Goal: Task Accomplishment & Management: Use online tool/utility

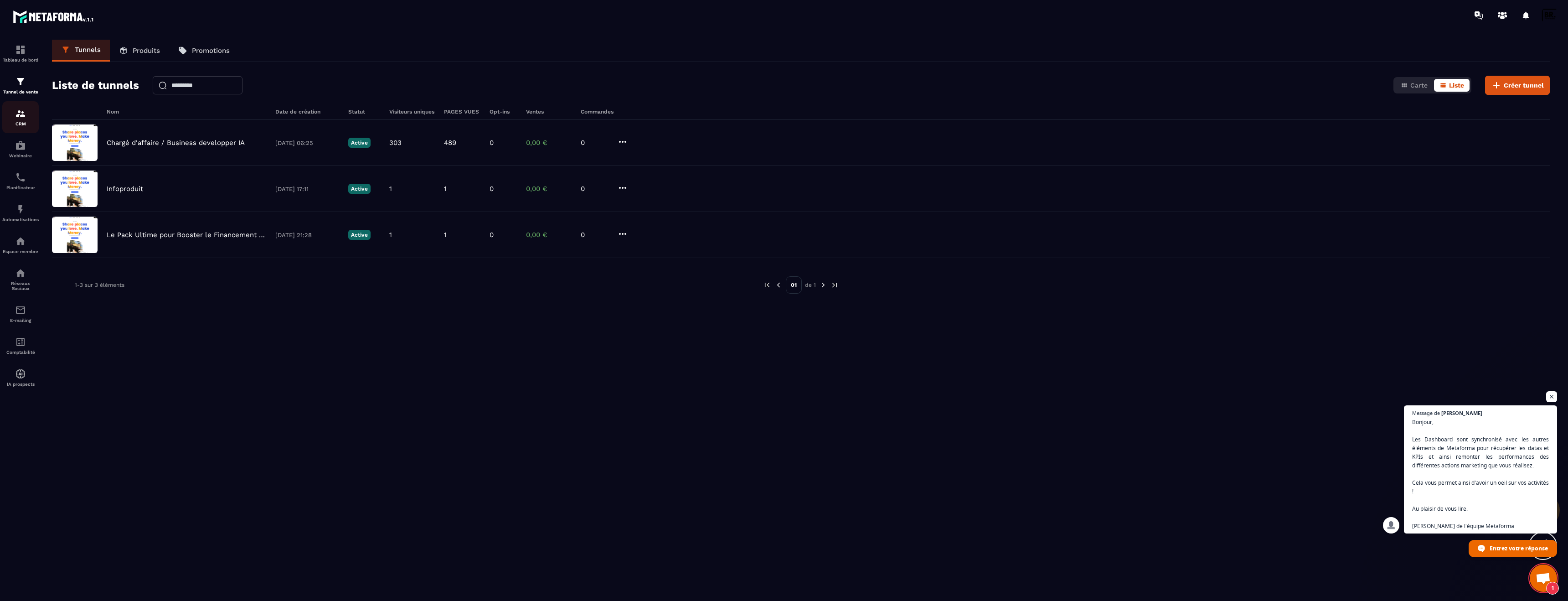
scroll to position [93, 0]
click at [30, 149] on div "Webinaire" at bounding box center [21, 149] width 37 height 18
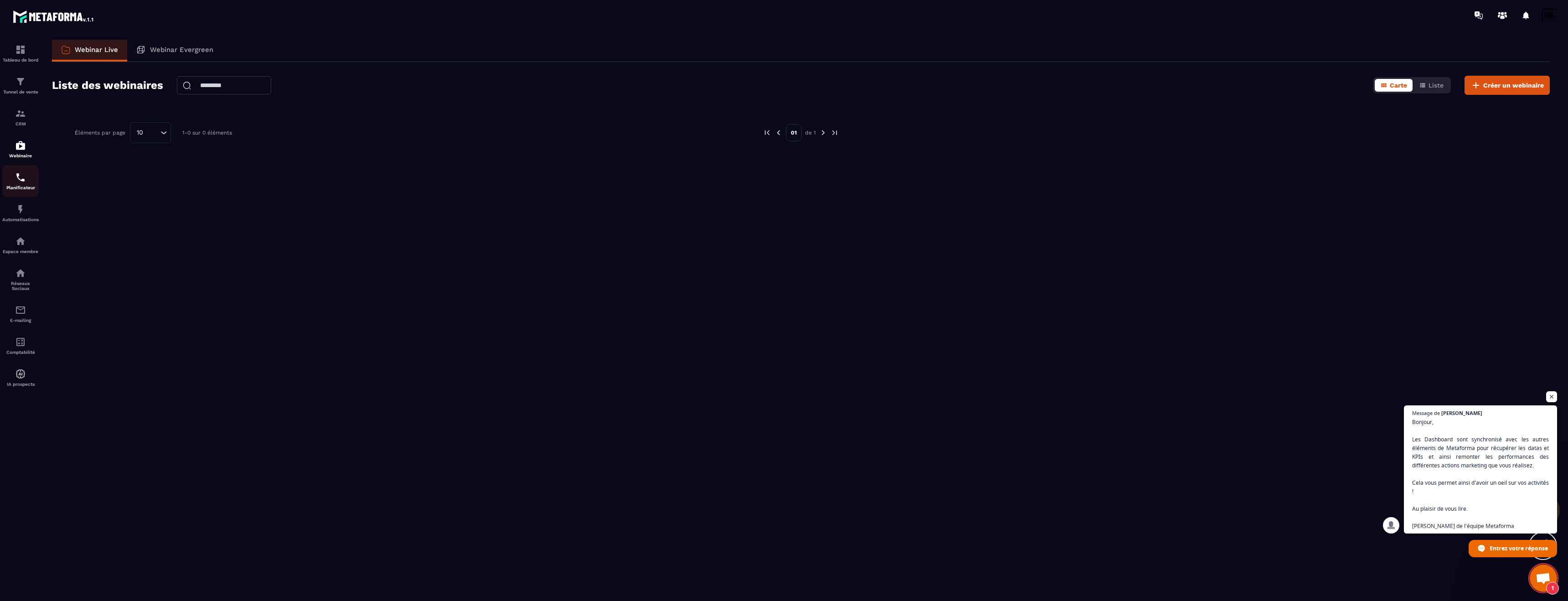
click at [30, 176] on div "Planificateur" at bounding box center [21, 181] width 37 height 18
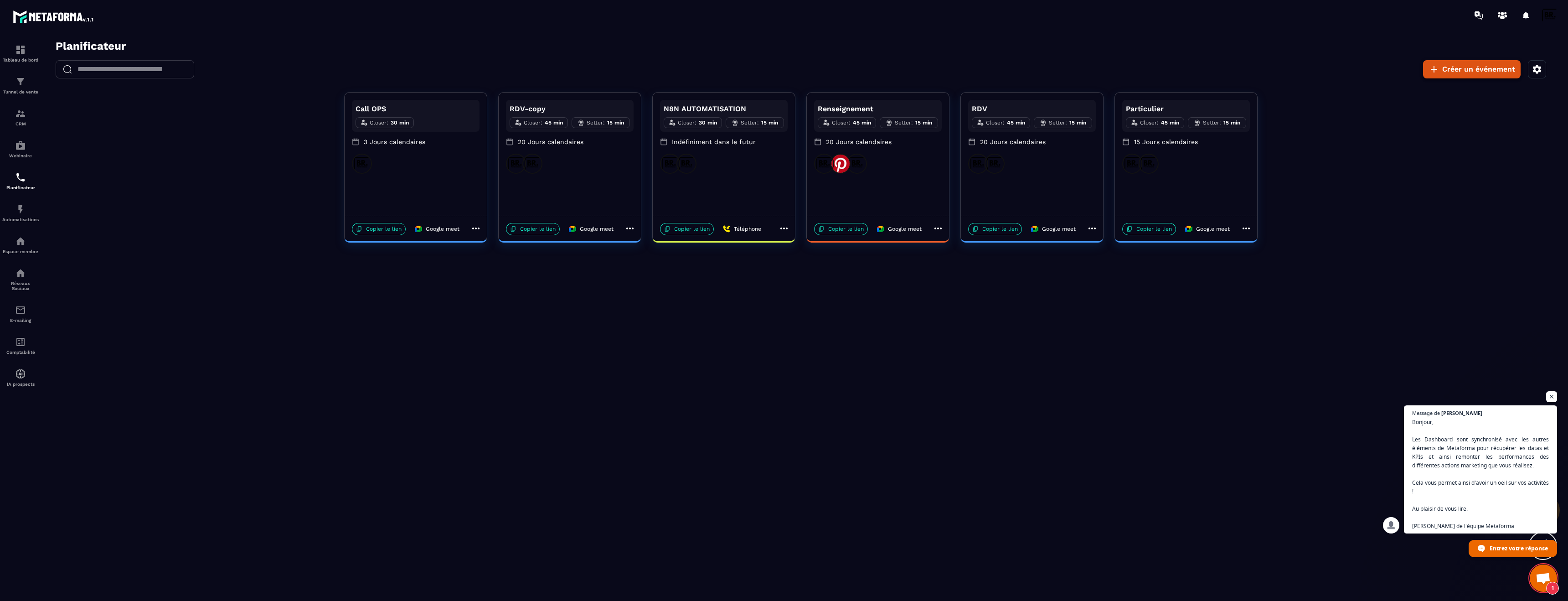
click at [1464, 76] on button "Créer un événement" at bounding box center [1472, 69] width 97 height 18
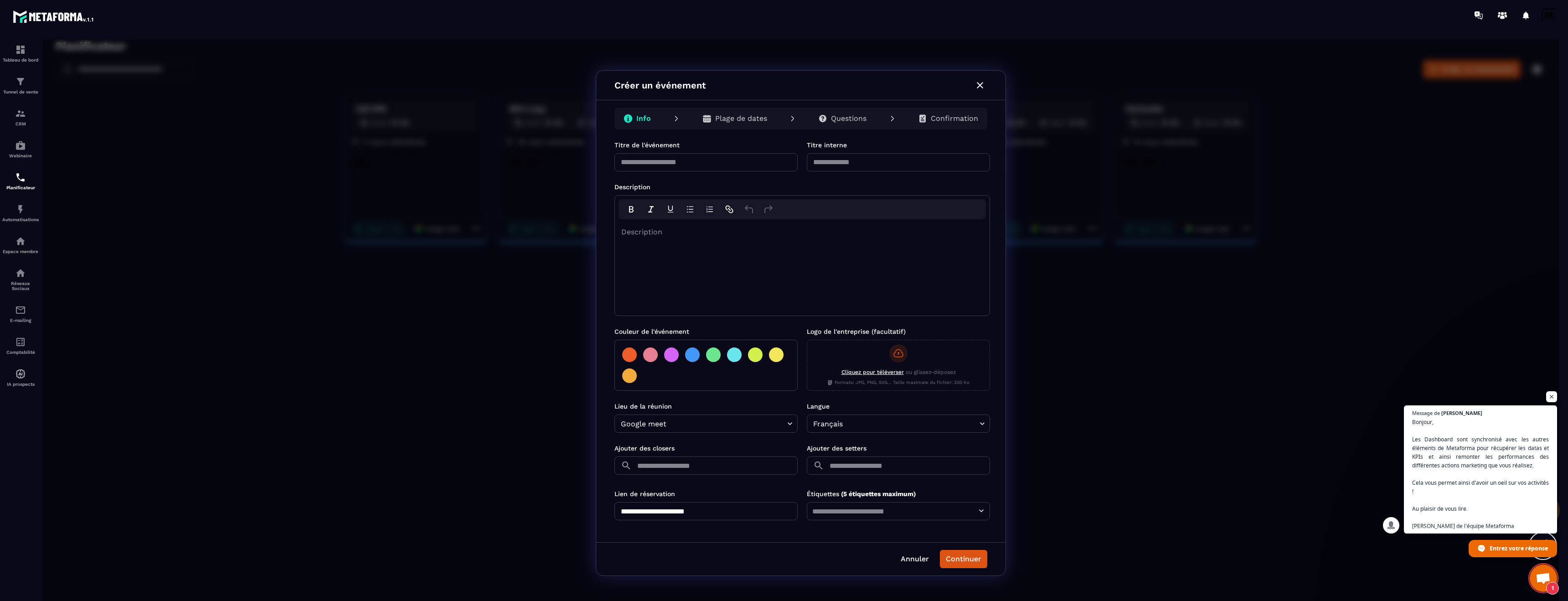
click at [979, 93] on div "Créer un événement" at bounding box center [800, 85] width 409 height 30
click at [979, 89] on icon "button" at bounding box center [980, 85] width 11 height 11
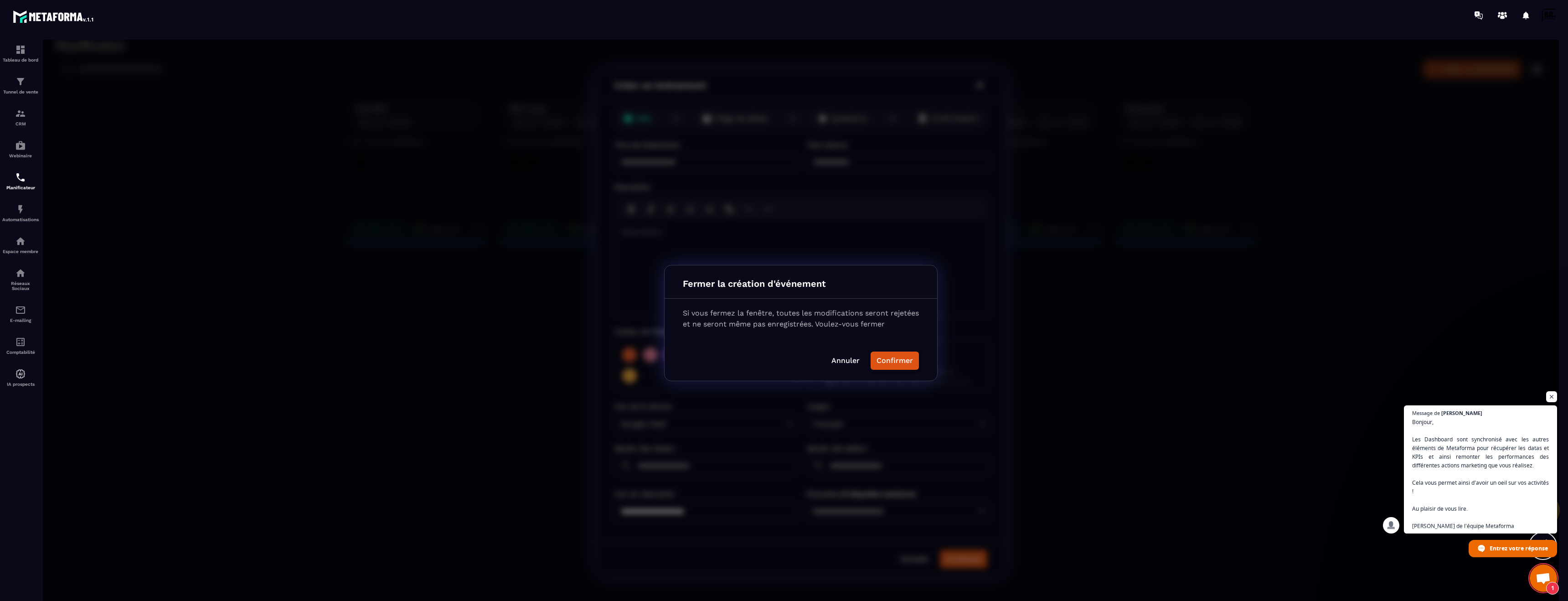
click at [880, 355] on button "Confirmer" at bounding box center [894, 360] width 48 height 18
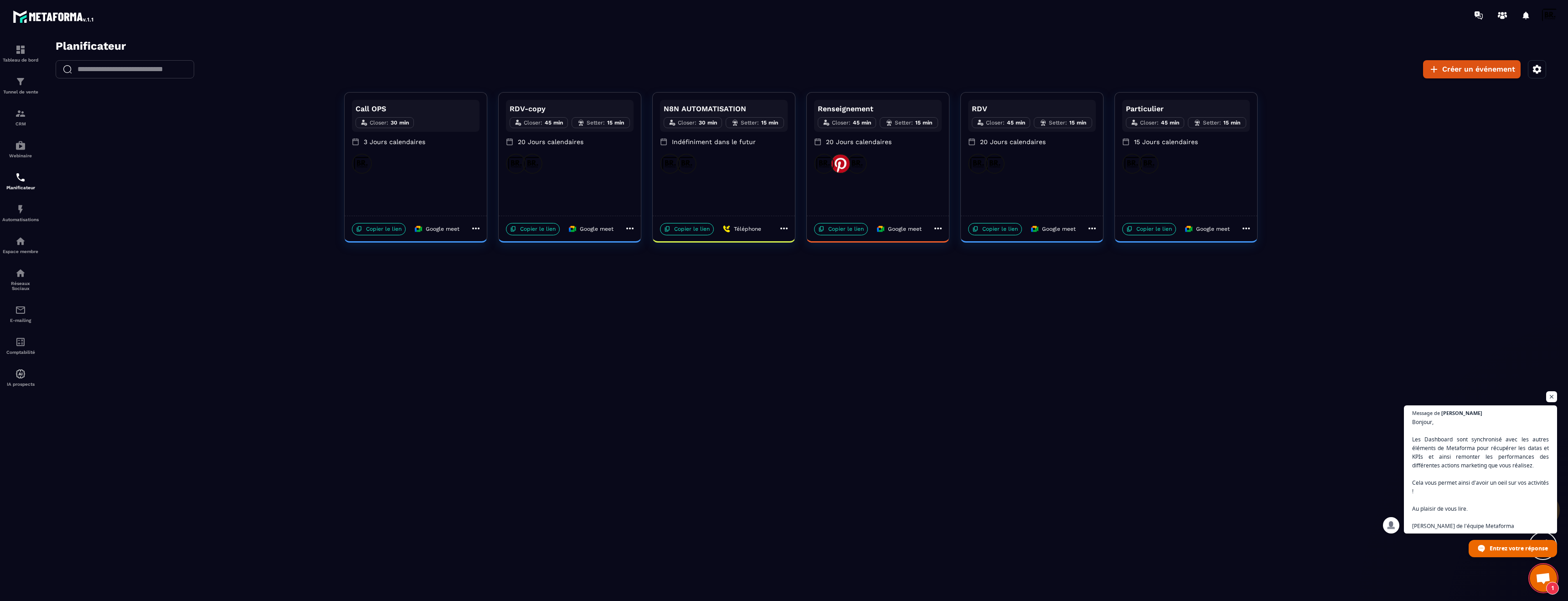
click at [477, 225] on icon at bounding box center [476, 228] width 11 height 11
click at [501, 278] on span "Partager" at bounding box center [508, 275] width 33 height 10
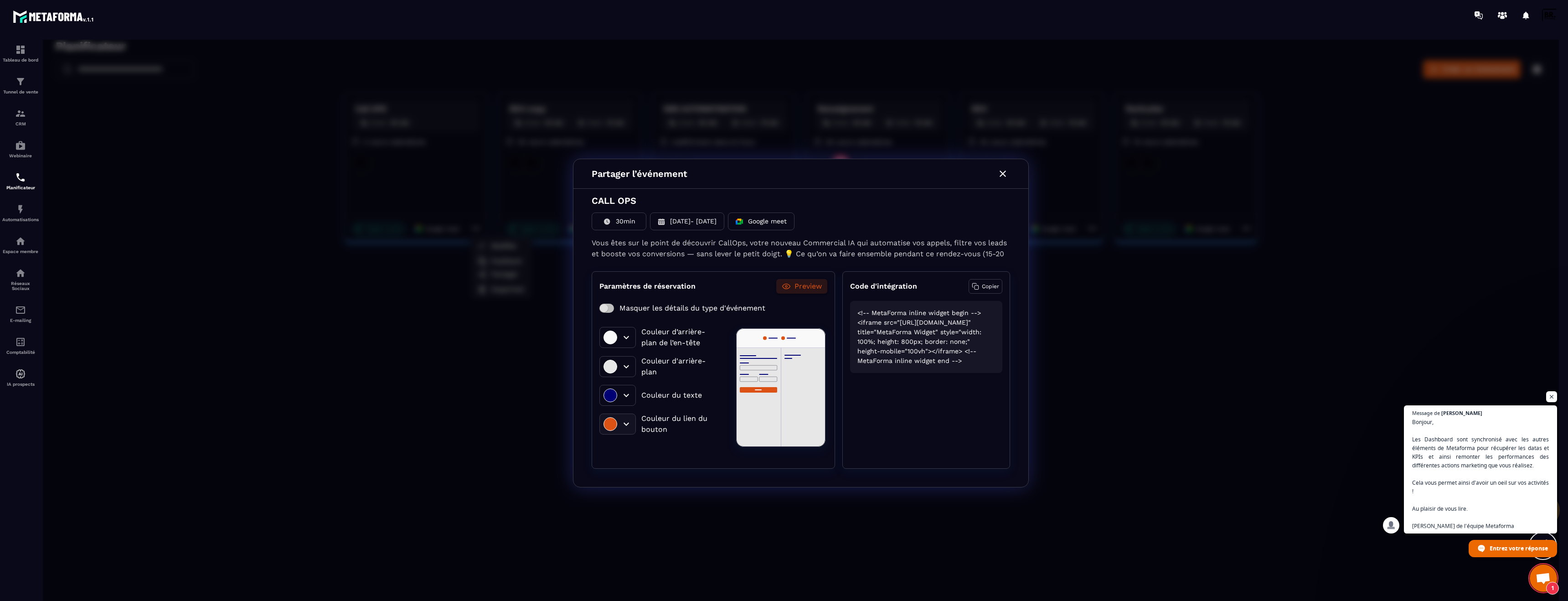
click at [620, 426] on div at bounding box center [618, 424] width 37 height 21
type input "*******"
click at [694, 462] on div at bounding box center [682, 460] width 91 height 11
click at [723, 351] on div "Couleur d’arrière-plan de l’en-tête Couleur d'arrière-plan Couleur du texte Cou…" at bounding box center [713, 392] width 228 height 138
click at [989, 283] on p "Copier" at bounding box center [990, 286] width 17 height 8
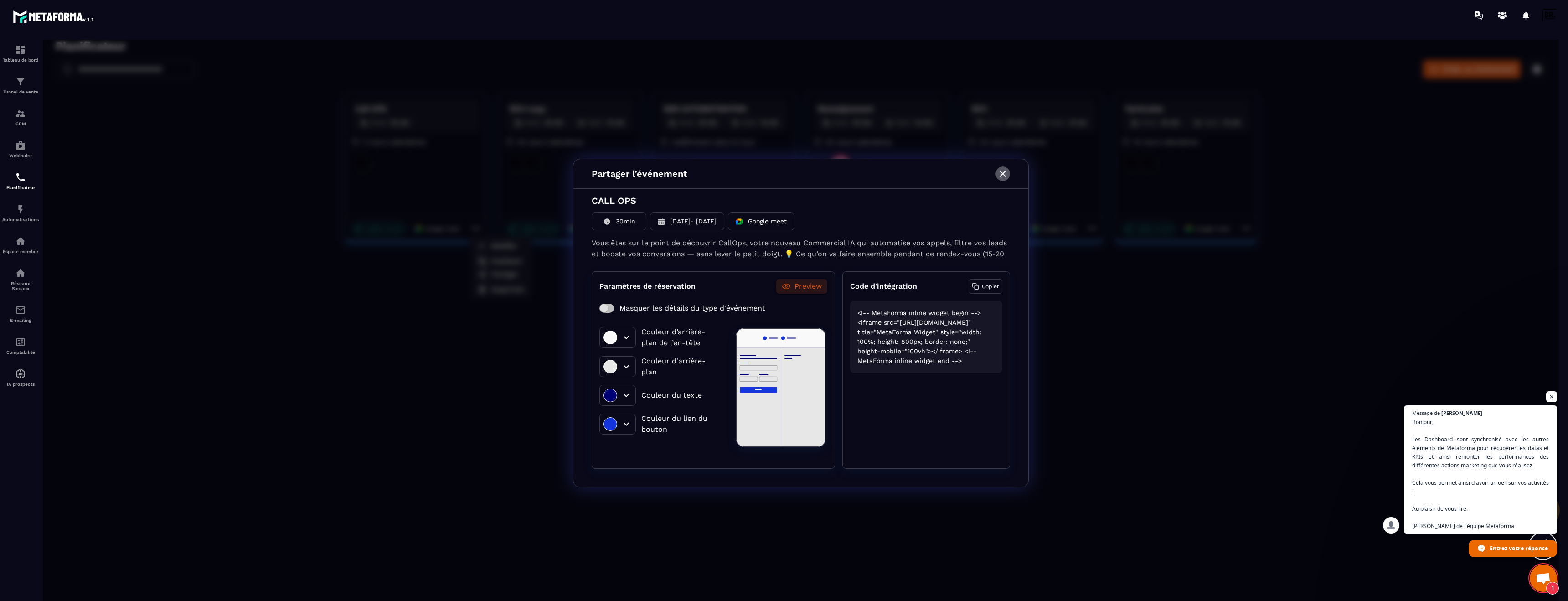
click at [1006, 173] on icon "button" at bounding box center [1003, 174] width 11 height 11
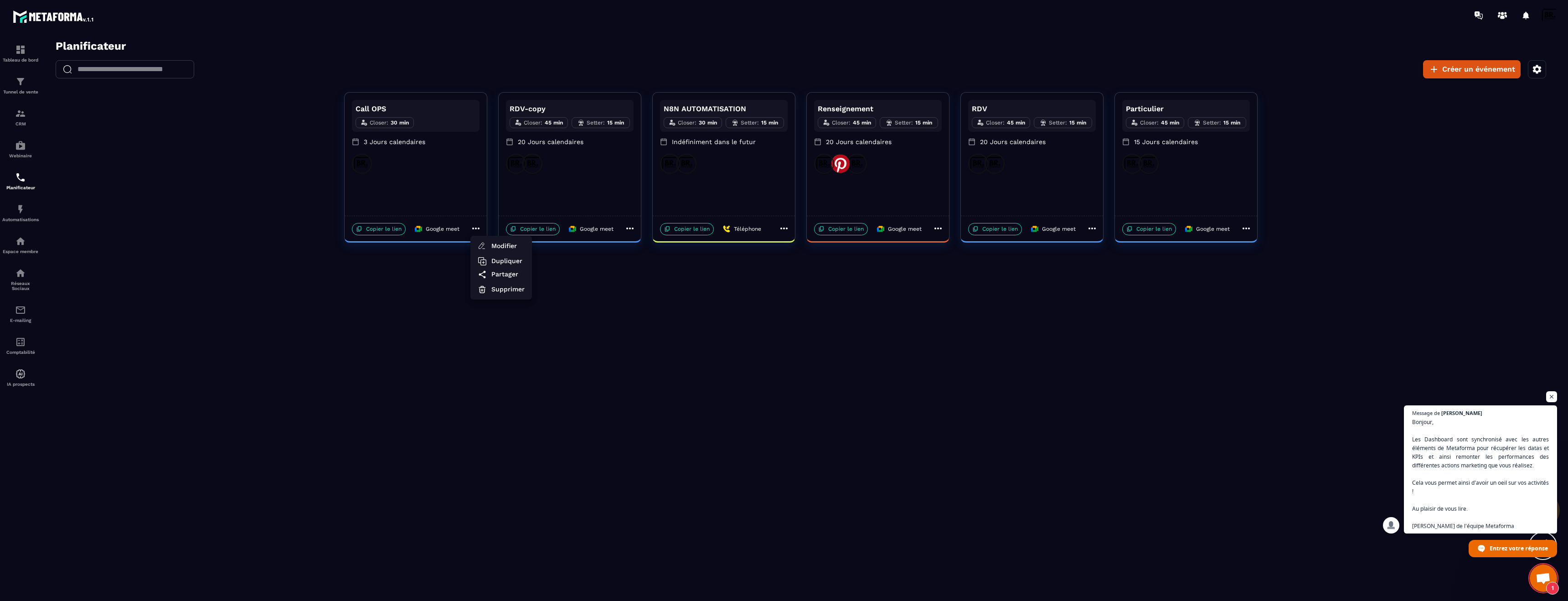
click at [603, 183] on div at bounding box center [800, 323] width 1516 height 567
click at [575, 111] on p "RDV-copy" at bounding box center [570, 109] width 121 height 11
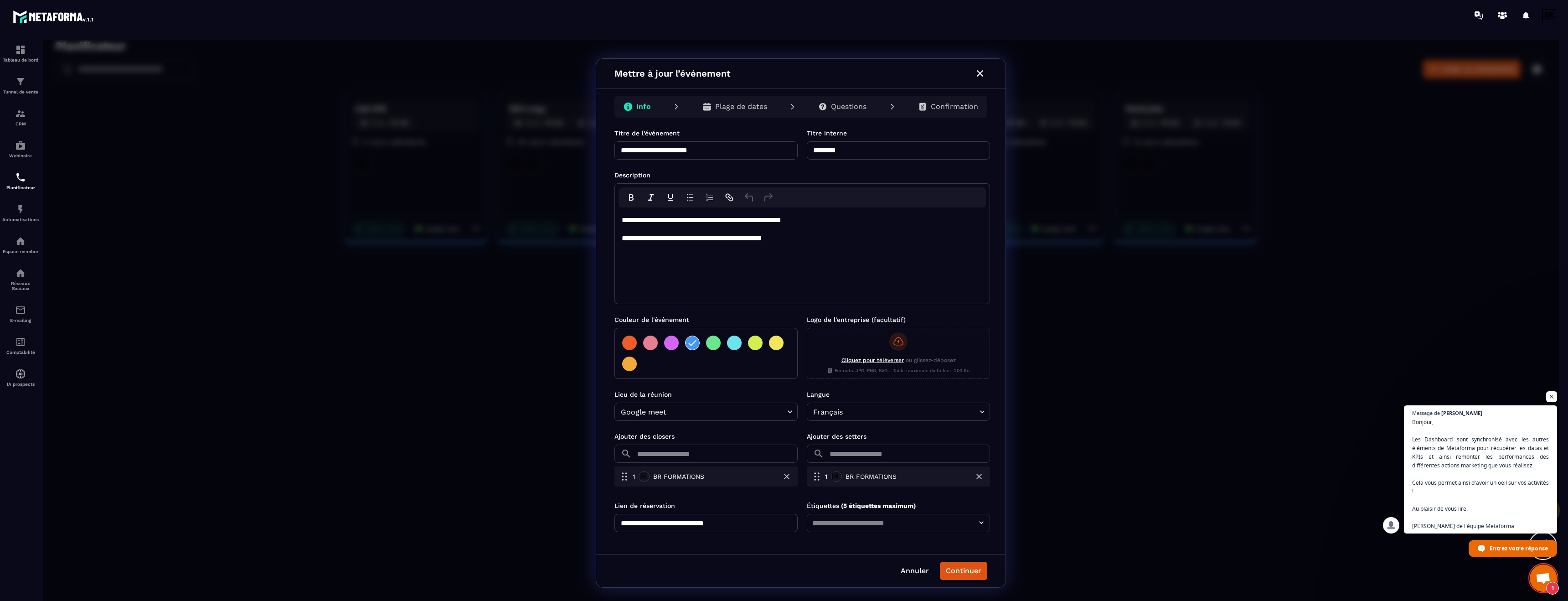
click at [931, 106] on div "Confirmation" at bounding box center [948, 107] width 60 height 9
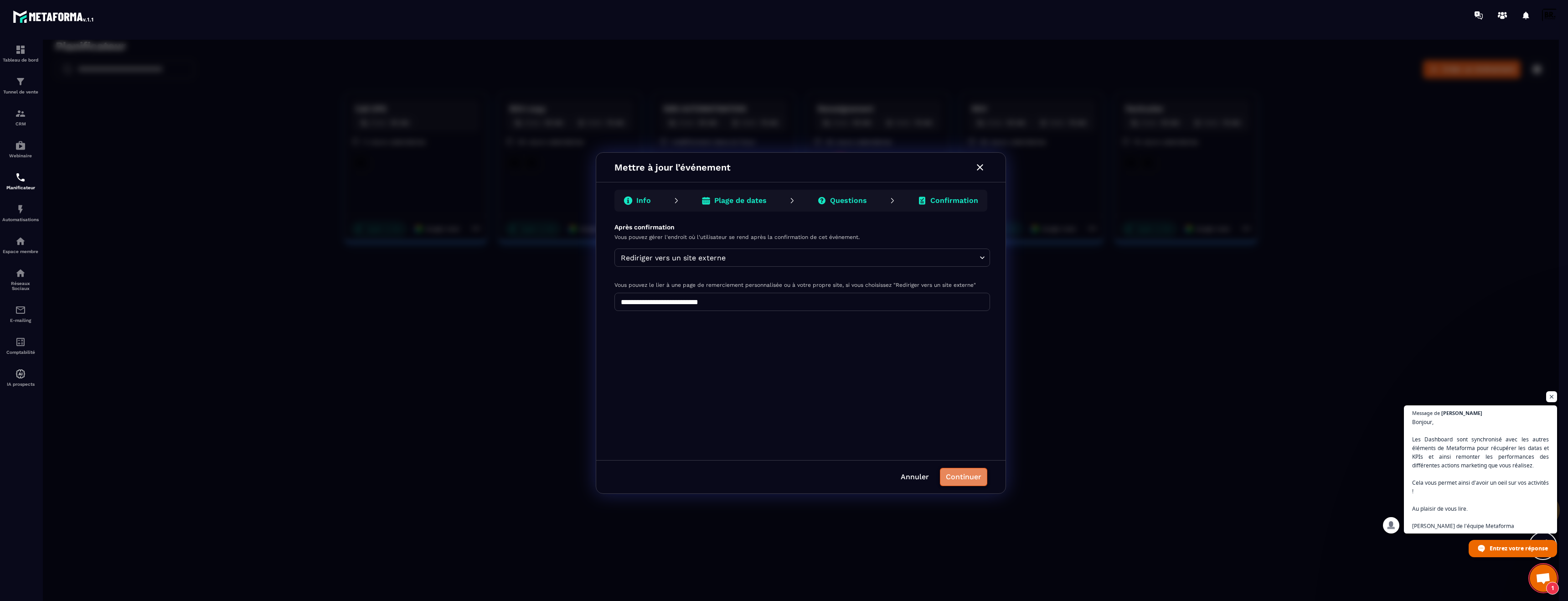
click at [968, 477] on button "Continuer" at bounding box center [964, 477] width 47 height 18
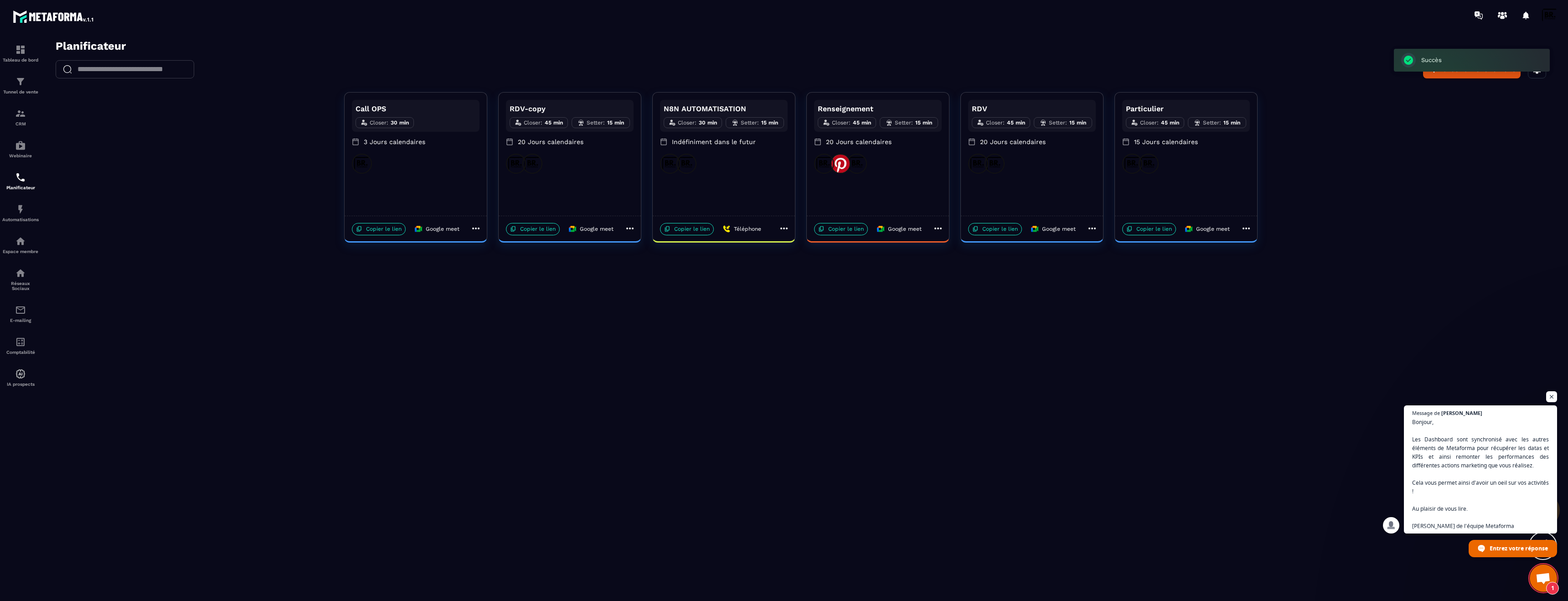
click at [626, 230] on icon at bounding box center [630, 228] width 11 height 11
click at [662, 278] on span "Partager" at bounding box center [662, 275] width 33 height 10
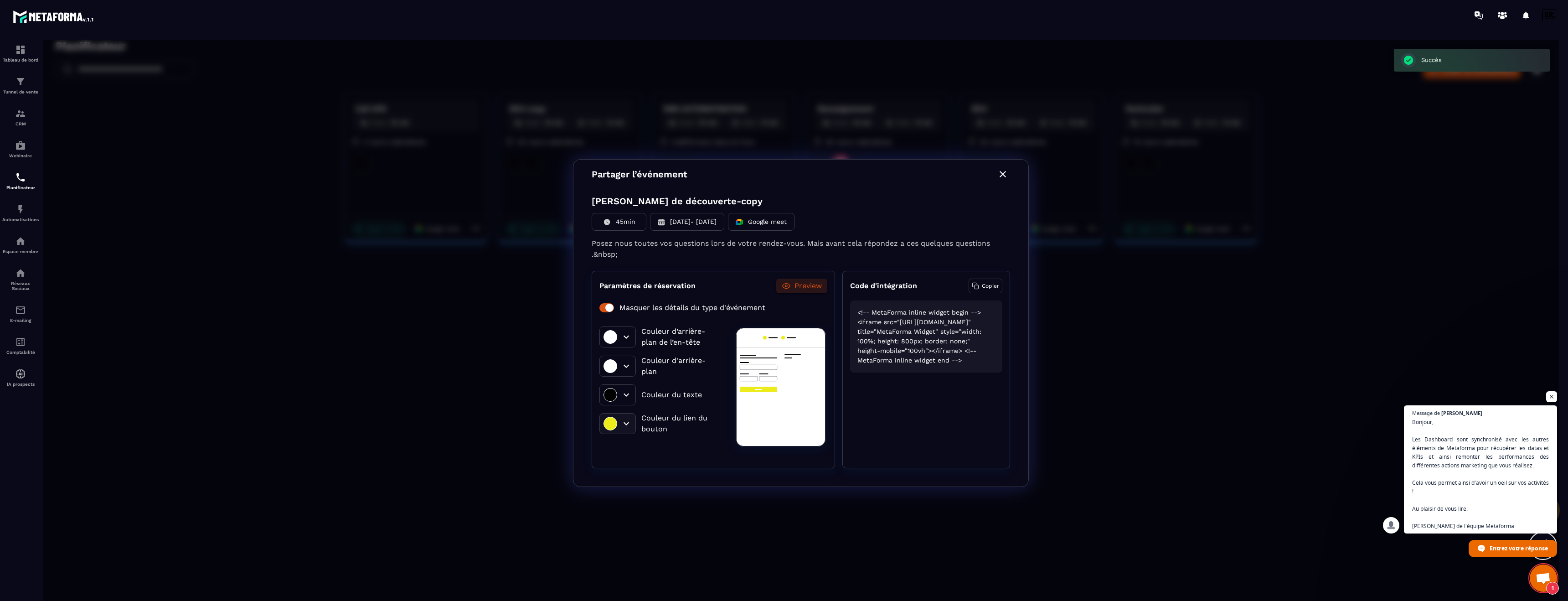
click at [625, 426] on icon at bounding box center [626, 424] width 11 height 11
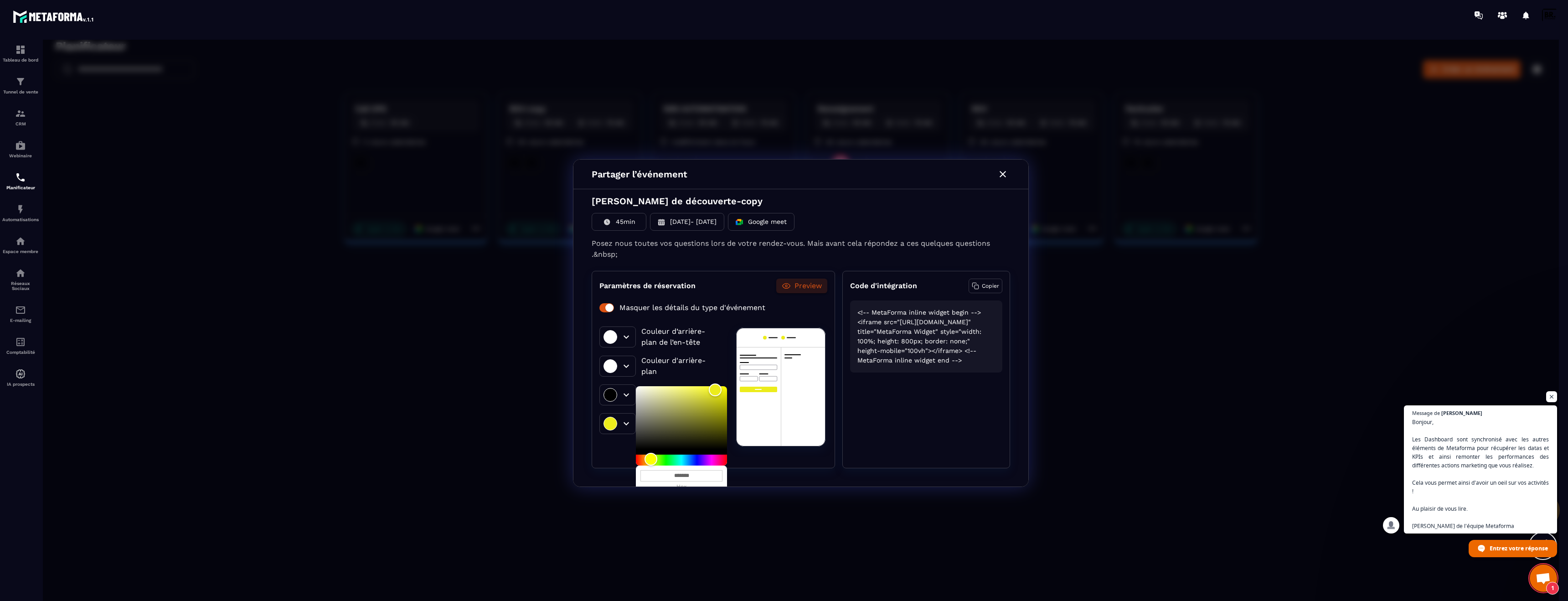
click at [688, 466] on div "******* hex" at bounding box center [682, 480] width 91 height 28
type input "*******"
click at [691, 460] on div at bounding box center [682, 460] width 91 height 11
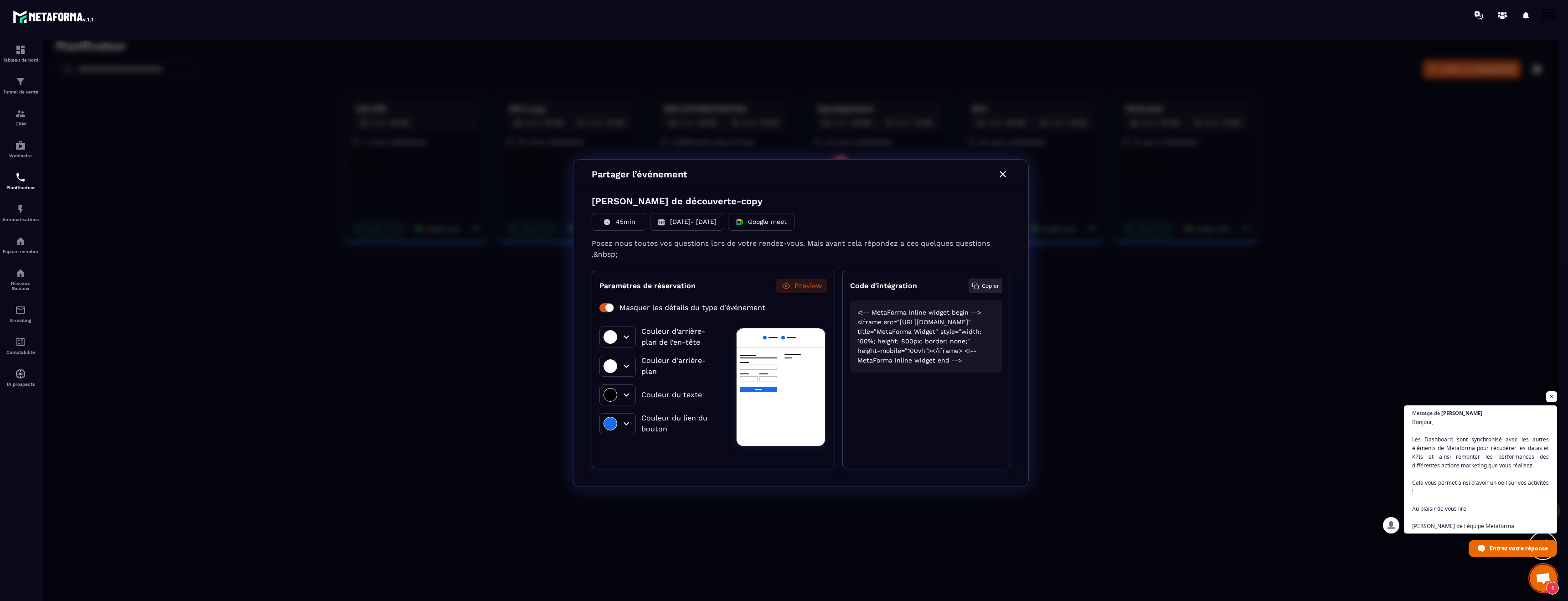
click at [982, 287] on p "Copier" at bounding box center [990, 286] width 17 height 8
click at [985, 284] on p "Copier" at bounding box center [990, 286] width 17 height 8
